Goal: Task Accomplishment & Management: Manage account settings

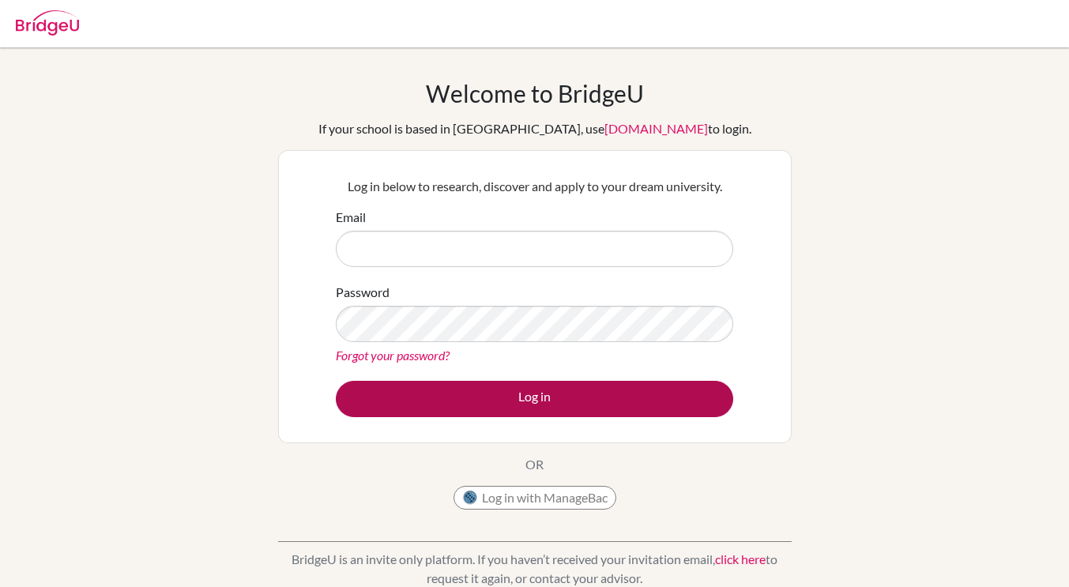
type input "[PERSON_NAME][EMAIL_ADDRESS][DOMAIN_NAME]"
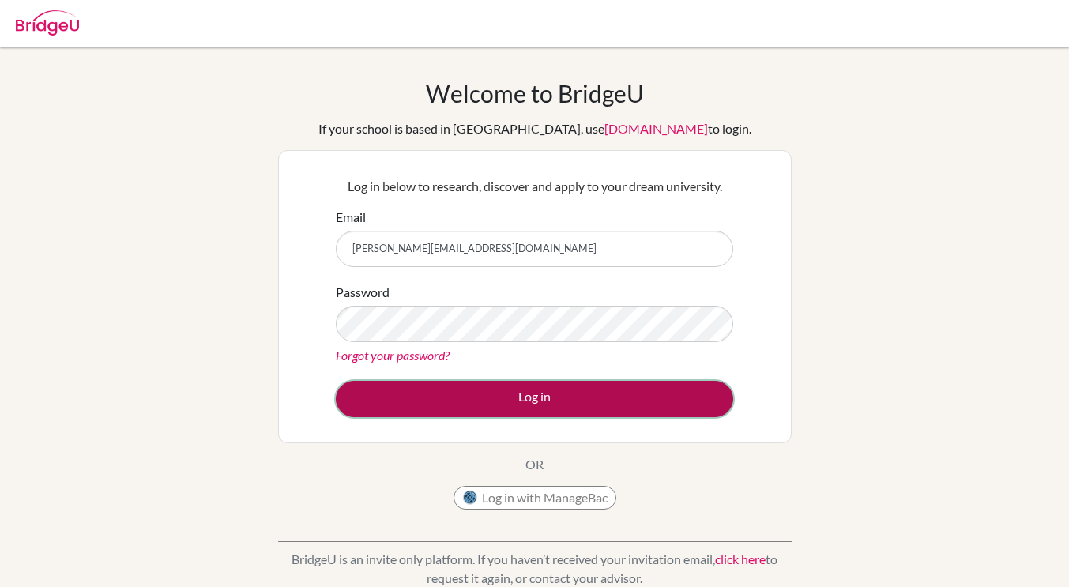
click at [425, 401] on button "Log in" at bounding box center [534, 399] width 397 height 36
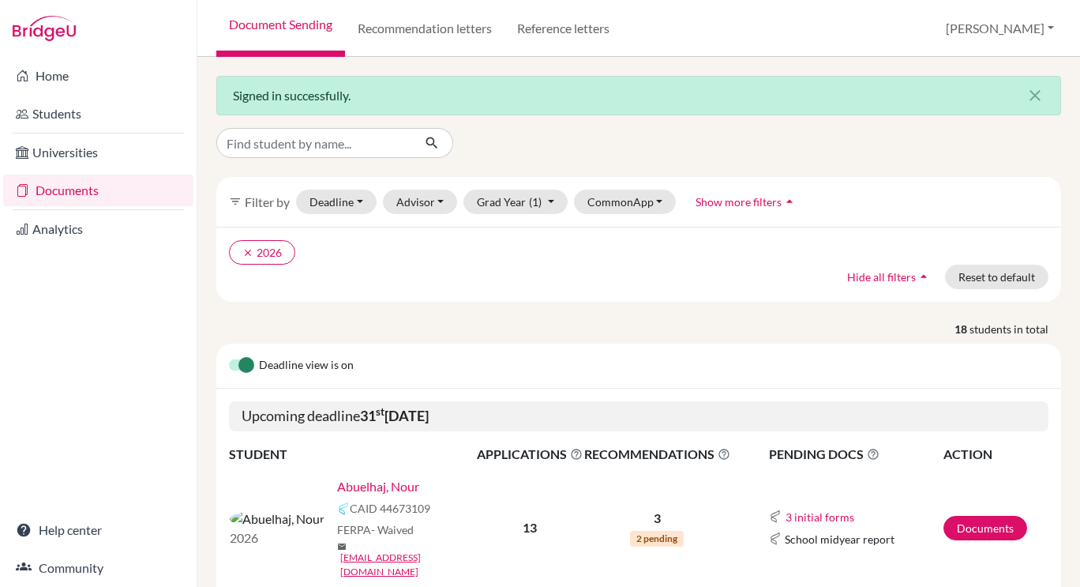
click at [343, 483] on link "Abuelhaj, Nour" at bounding box center [378, 486] width 82 height 19
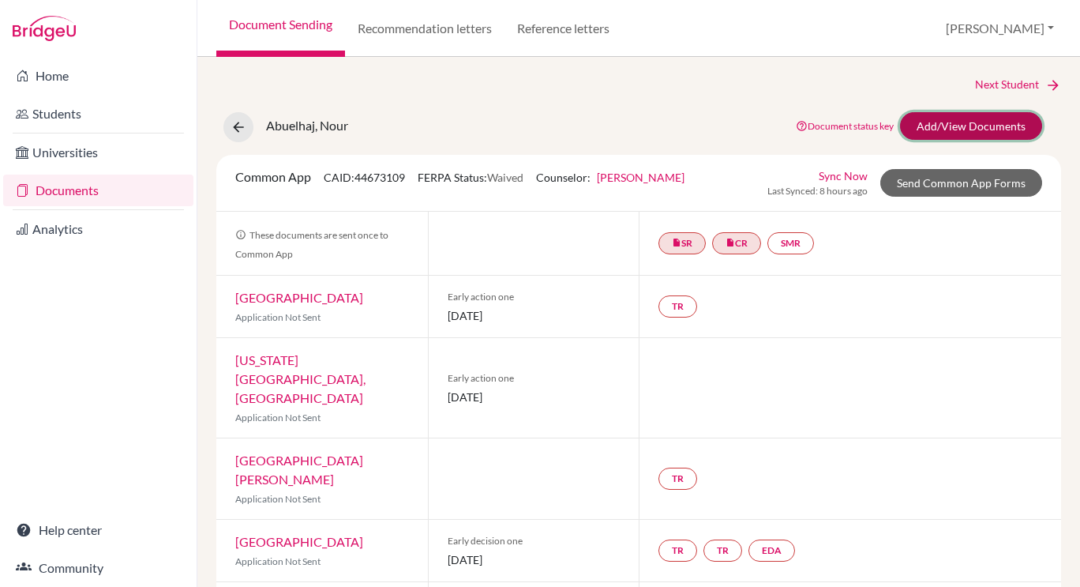
click at [972, 126] on link "Add/View Documents" at bounding box center [971, 126] width 142 height 28
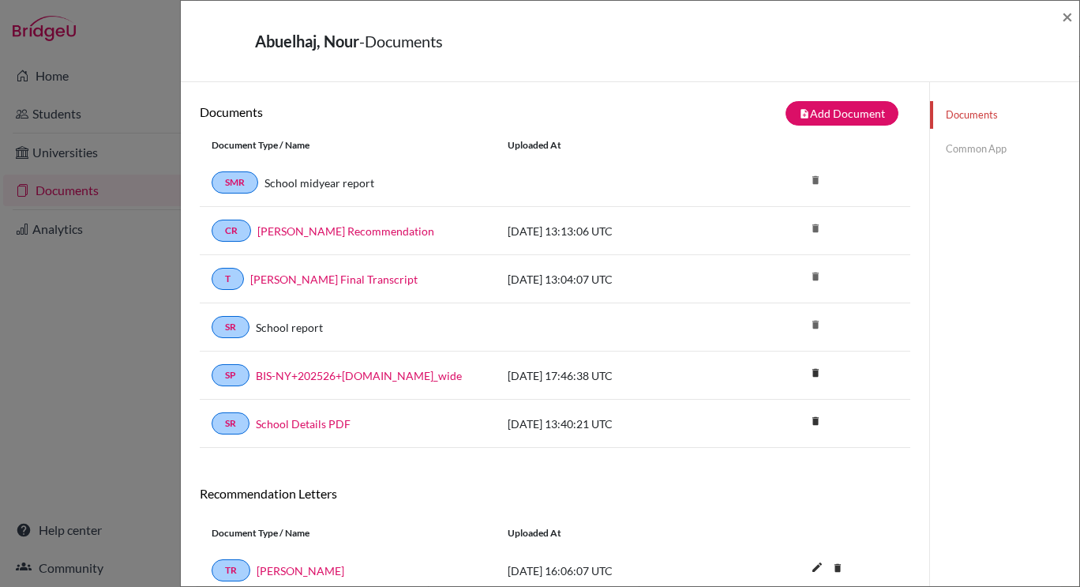
scroll to position [162, 0]
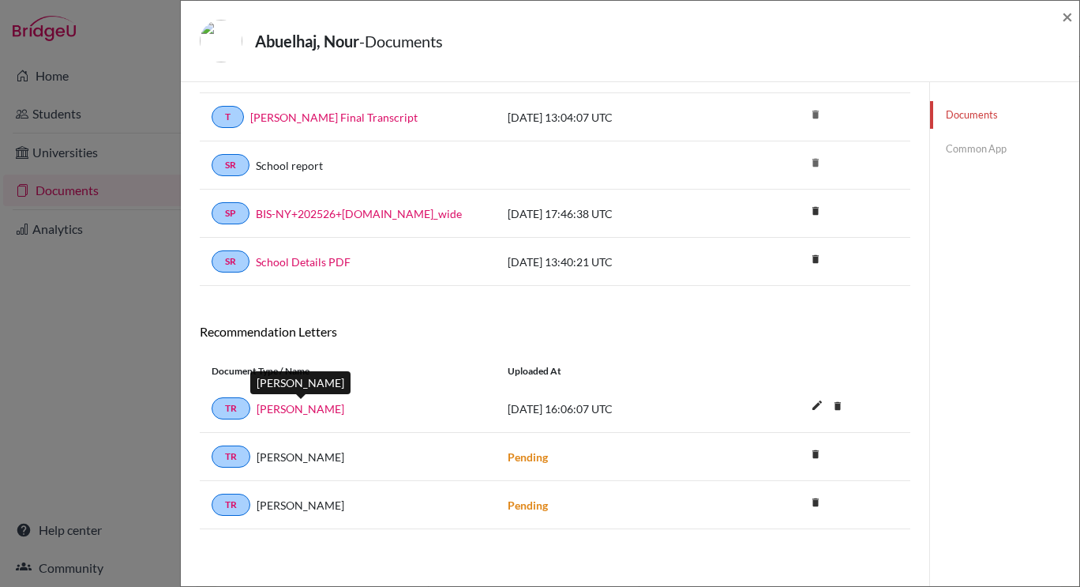
click at [320, 402] on link "[PERSON_NAME]" at bounding box center [301, 408] width 88 height 17
